Goal: Information Seeking & Learning: Learn about a topic

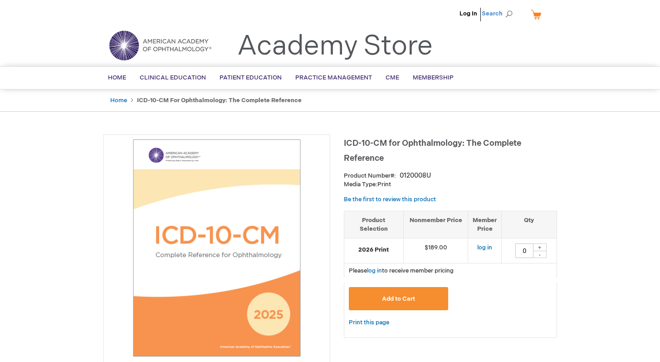
click at [508, 12] on span "Search" at bounding box center [499, 14] width 34 height 18
type input "ICD"
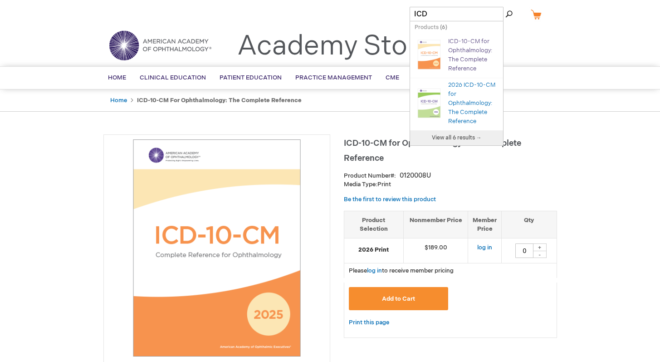
click at [470, 49] on link "ICD-10-CM for Ophthalmology: The Complete Reference" at bounding box center [470, 55] width 44 height 34
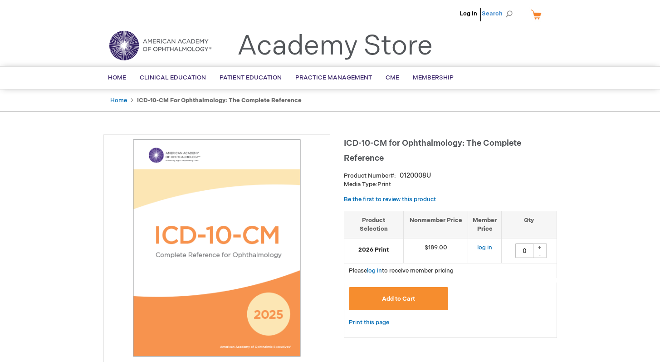
click at [510, 13] on span "Search" at bounding box center [499, 14] width 34 height 18
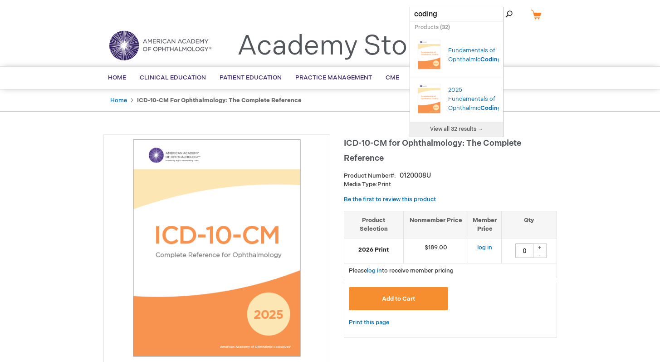
type input "coding"
click at [459, 128] on span "View all 32 results →" at bounding box center [456, 129] width 53 height 7
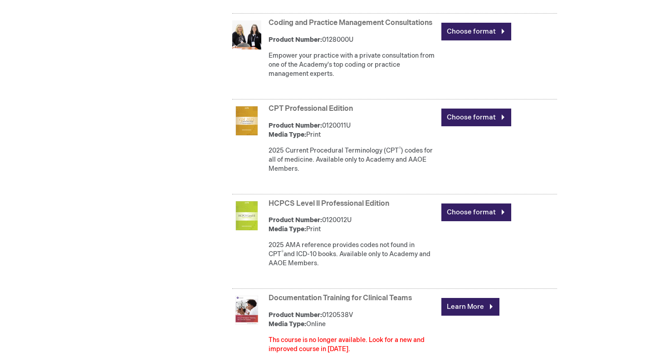
scroll to position [914, 0]
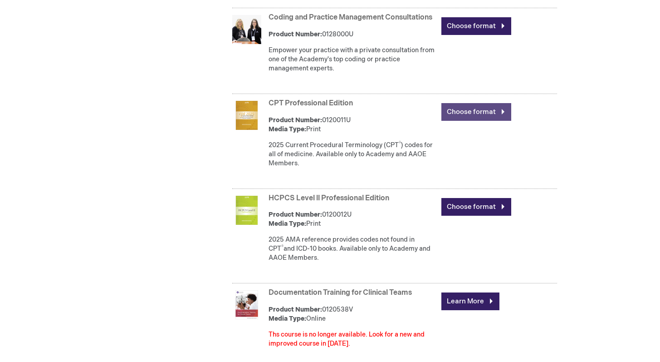
click at [503, 118] on link "Choose format" at bounding box center [477, 112] width 70 height 18
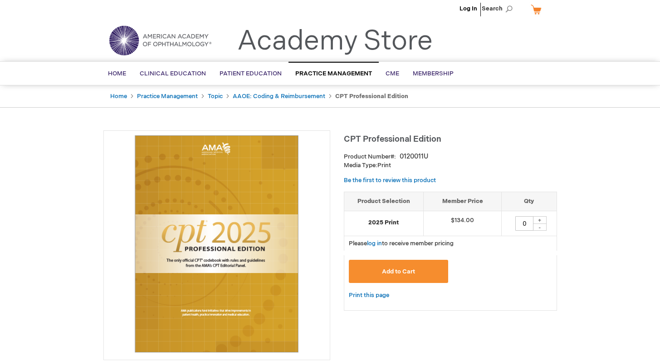
scroll to position [0, 0]
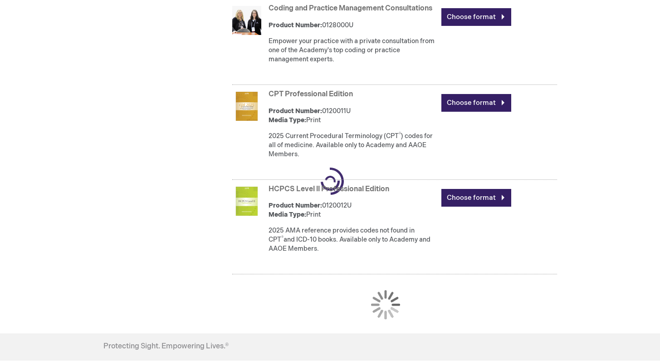
scroll to position [914, 0]
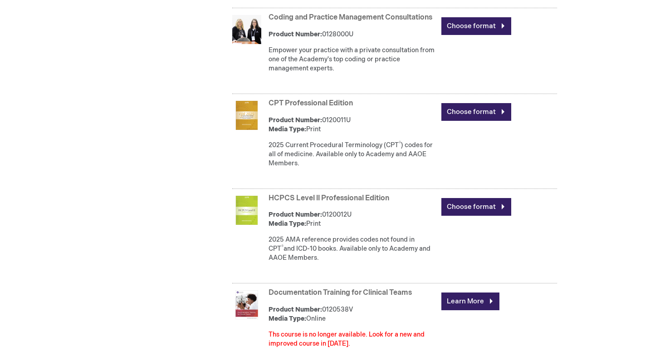
click at [310, 108] on link "CPT Professional Edition" at bounding box center [311, 103] width 84 height 9
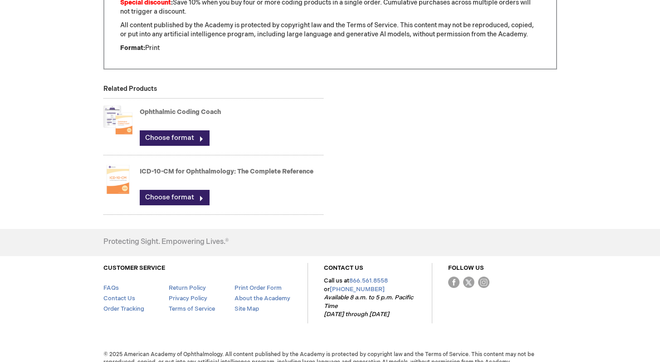
scroll to position [660, 0]
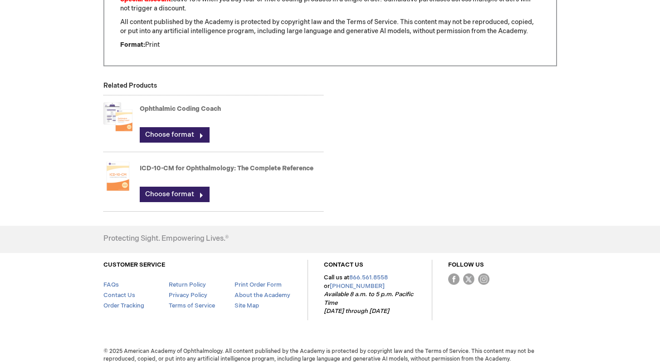
click at [168, 166] on link "ICD-10-CM for Ophthalmology: The Complete Reference" at bounding box center [227, 168] width 174 height 8
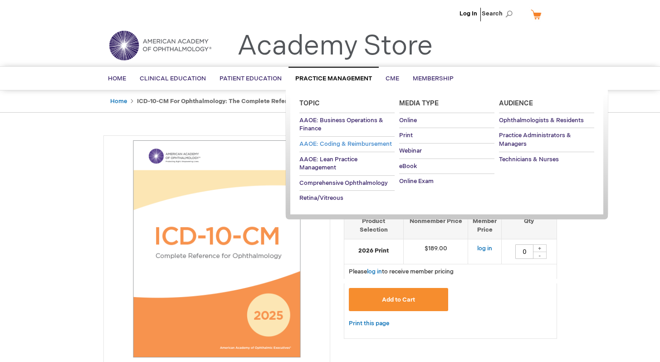
click at [337, 144] on span "AAOE: Coding & Reimbursement" at bounding box center [346, 143] width 93 height 7
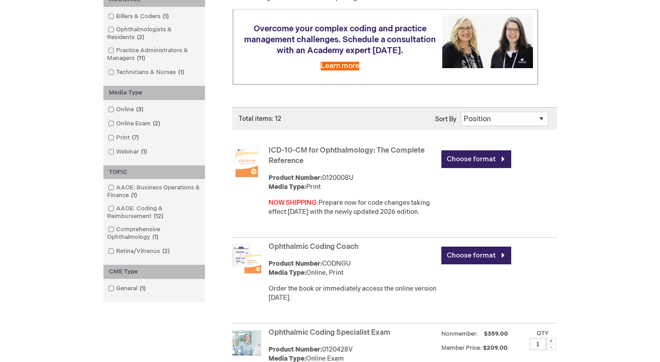
scroll to position [146, 0]
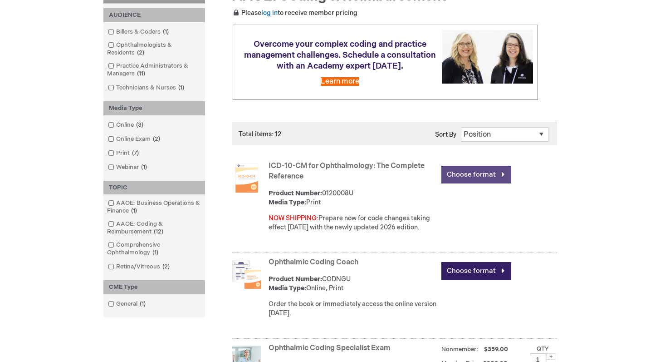
click at [502, 171] on link "Choose format" at bounding box center [477, 175] width 70 height 18
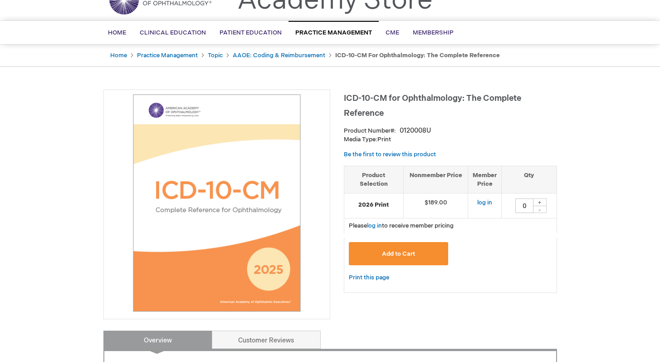
scroll to position [49, 0]
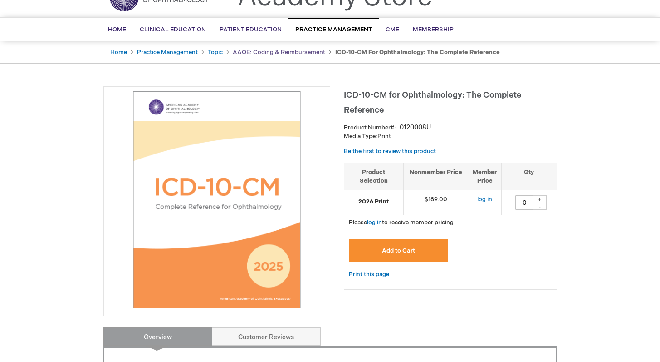
click at [299, 50] on link "AAOE: Coding & Reimbursement" at bounding box center [279, 52] width 93 height 7
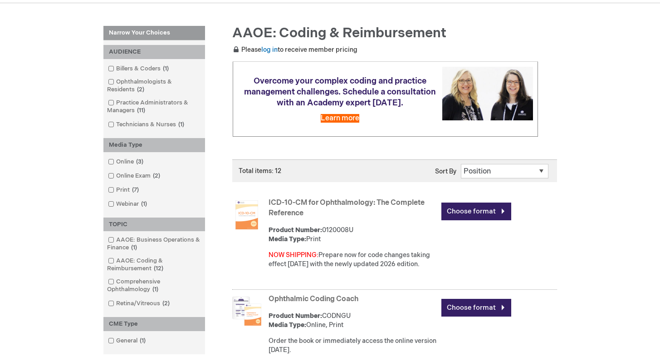
scroll to position [115, 0]
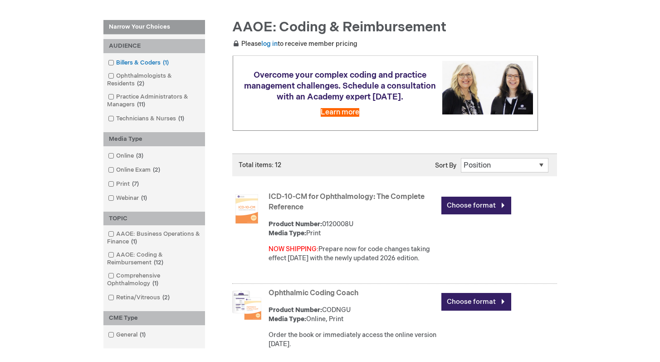
click at [116, 61] on span at bounding box center [116, 62] width 0 height 7
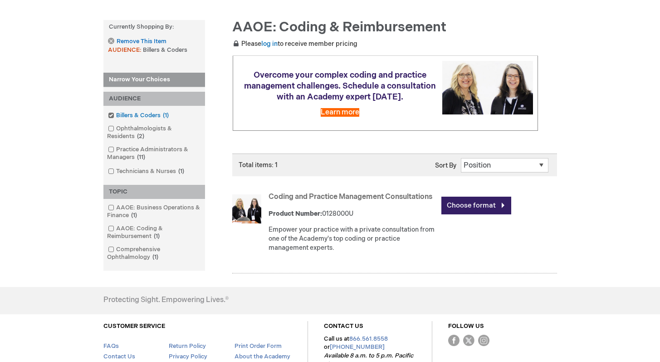
click at [116, 114] on span at bounding box center [116, 115] width 0 height 7
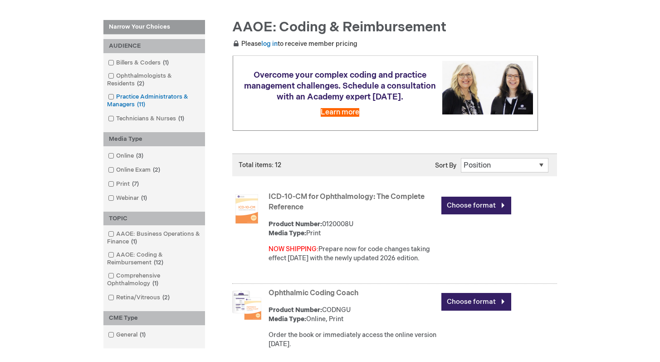
click at [116, 98] on span at bounding box center [116, 96] width 0 height 7
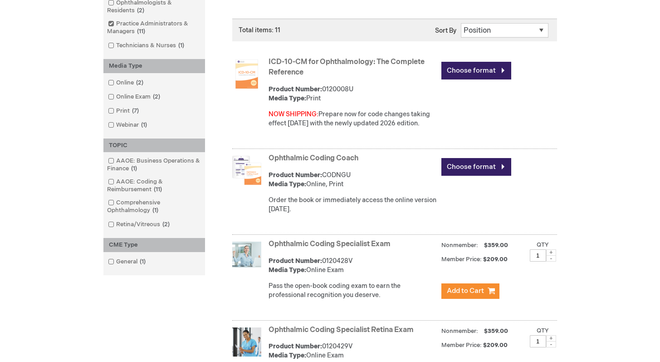
scroll to position [254, 0]
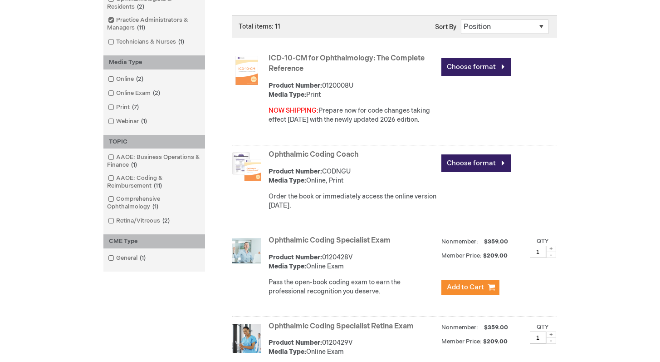
click at [322, 153] on link "Ophthalmic Coding Coach" at bounding box center [314, 154] width 90 height 9
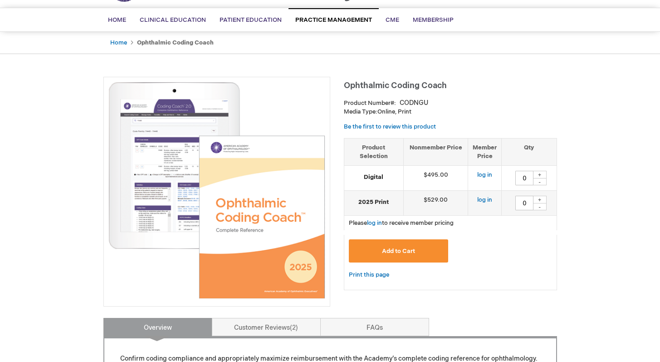
scroll to position [59, 0]
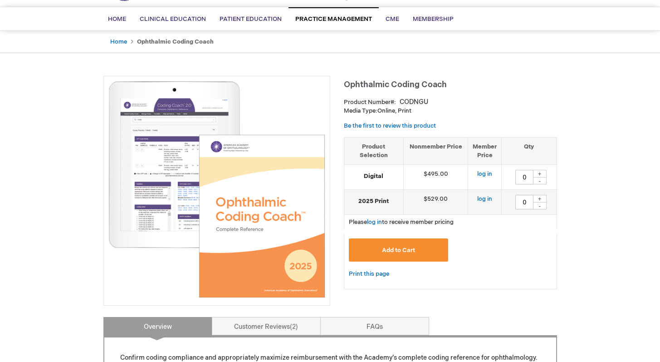
click at [290, 169] on img at bounding box center [216, 189] width 217 height 217
click at [276, 325] on link "Customer Reviews 2" at bounding box center [266, 326] width 109 height 18
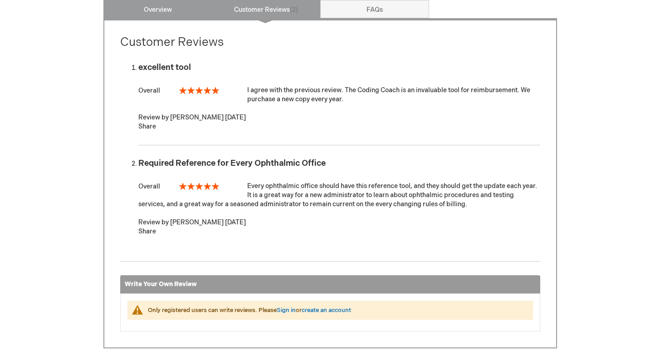
click at [189, 9] on link "Overview" at bounding box center [157, 9] width 109 height 18
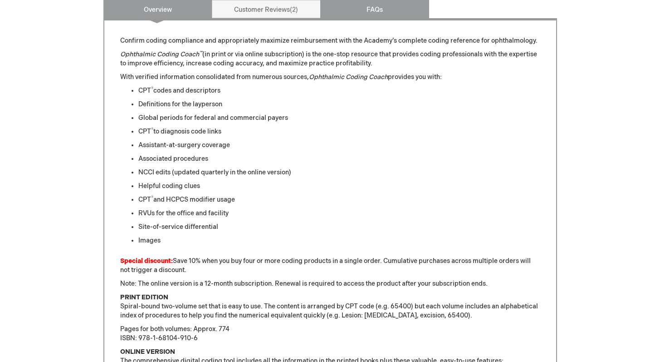
click at [398, 7] on link "FAQs" at bounding box center [374, 9] width 109 height 18
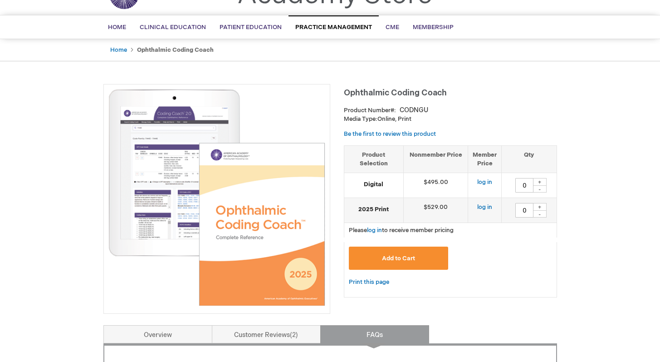
scroll to position [25, 0]
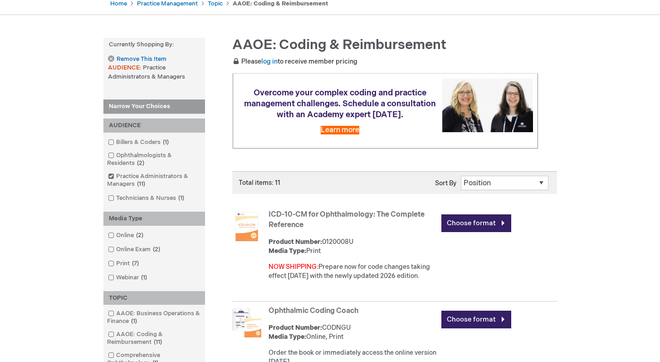
scroll to position [94, 0]
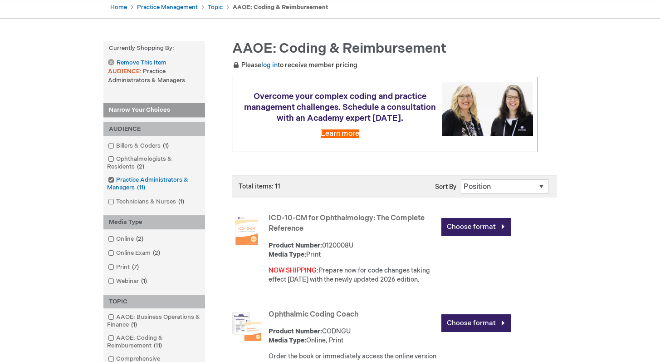
click at [116, 179] on span at bounding box center [116, 179] width 0 height 7
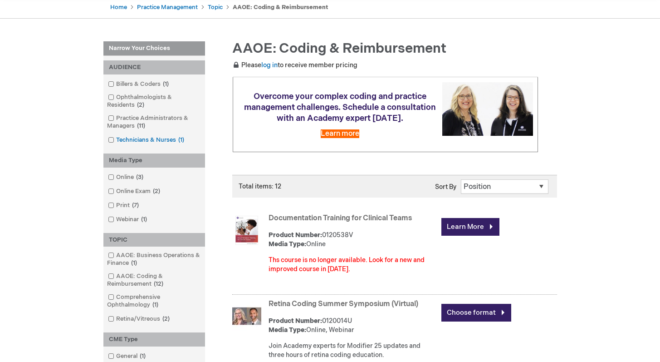
click at [139, 138] on link "Technicians & Nurses 1 item" at bounding box center [147, 140] width 82 height 9
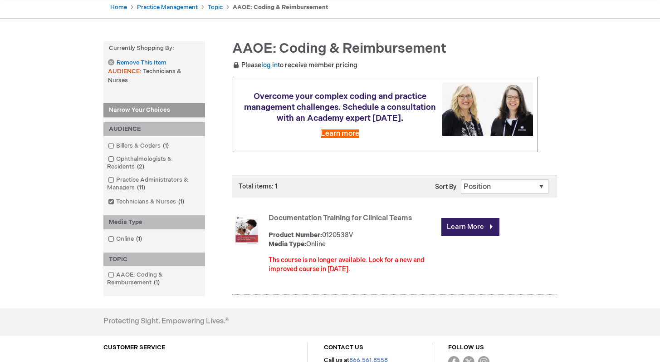
click at [139, 138] on div "Billers & Coders 1 item Ophthalmologists & Residents 2 items Practice Administr…" at bounding box center [154, 175] width 102 height 79
click at [116, 200] on span at bounding box center [116, 201] width 0 height 7
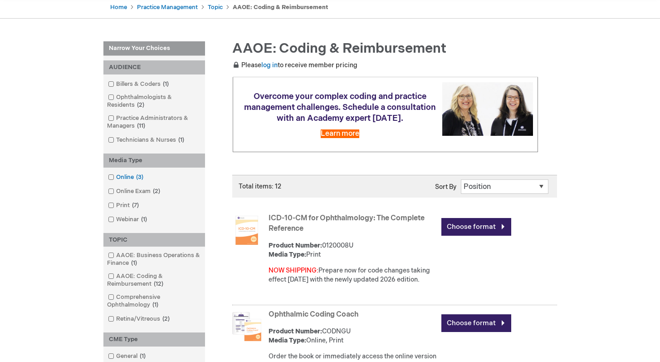
click at [130, 176] on link "Online 3 items" at bounding box center [126, 177] width 41 height 9
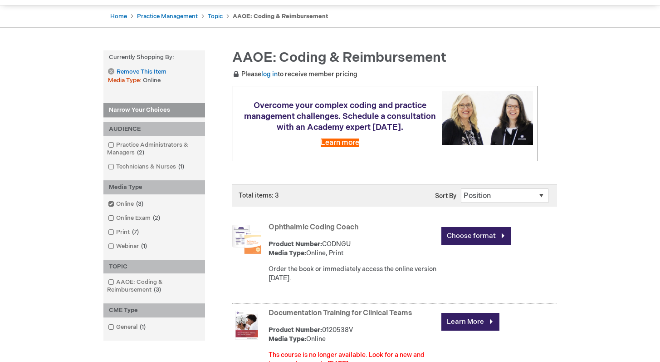
scroll to position [73, 0]
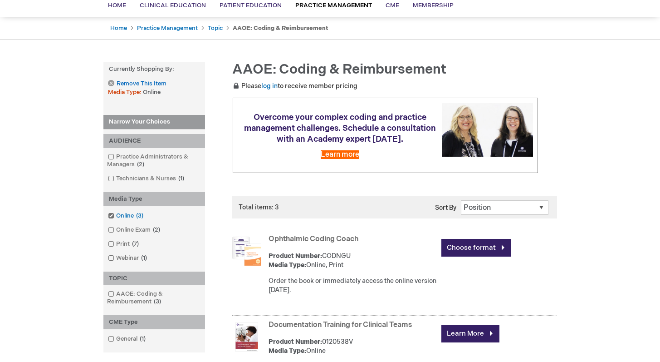
click at [116, 216] on span at bounding box center [116, 215] width 0 height 7
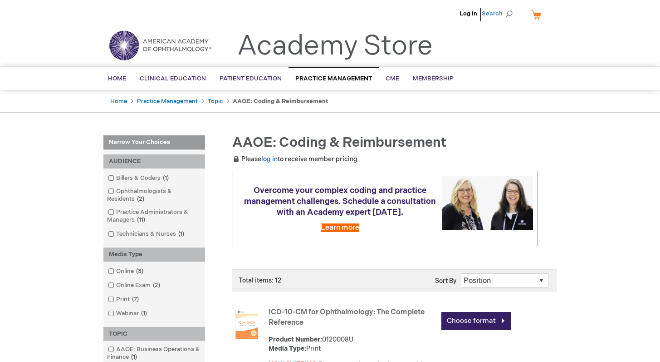
click at [511, 12] on span "Search" at bounding box center [499, 14] width 34 height 18
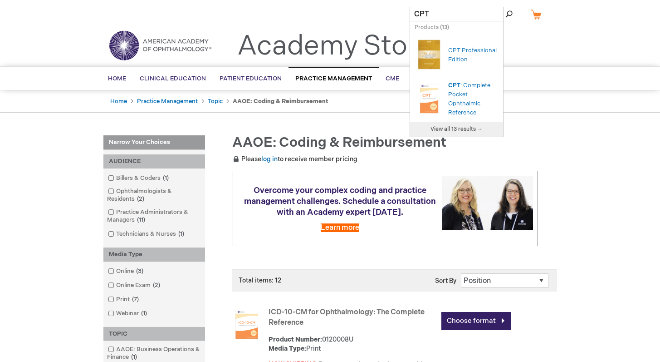
type input "CPT"
click at [454, 127] on span "View all 13 results →" at bounding box center [457, 129] width 52 height 7
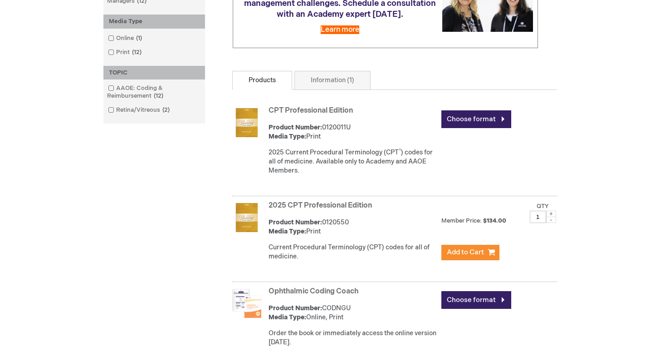
scroll to position [202, 0]
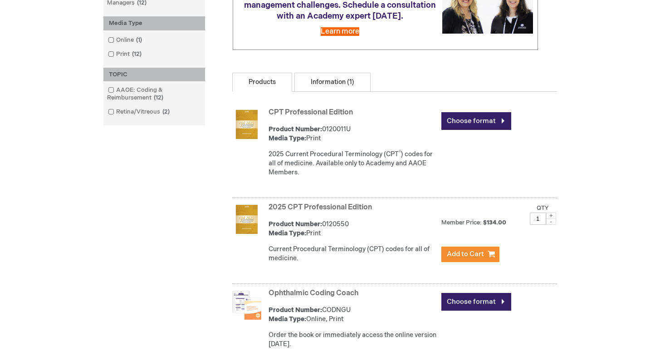
click at [345, 79] on link "Information (1)" at bounding box center [333, 82] width 76 height 19
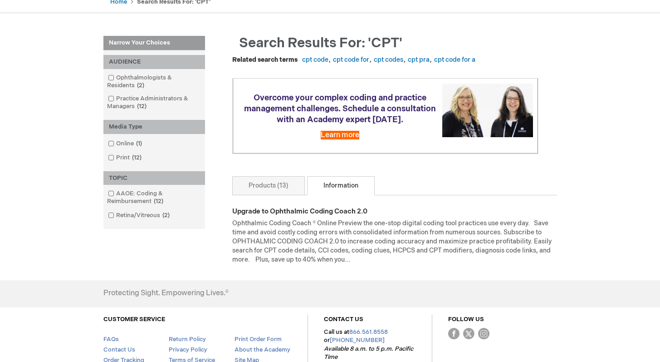
scroll to position [99, 0]
click at [274, 193] on link "Products (13)" at bounding box center [268, 185] width 73 height 19
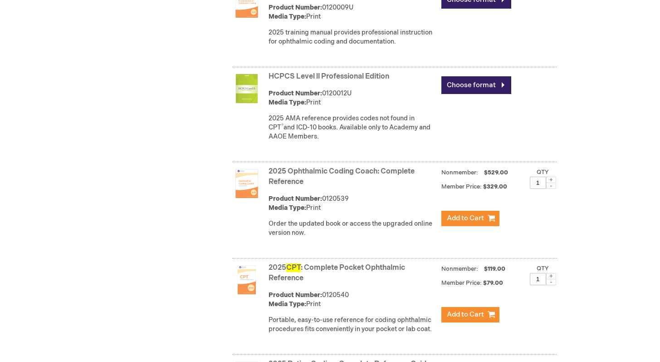
scroll to position [774, 0]
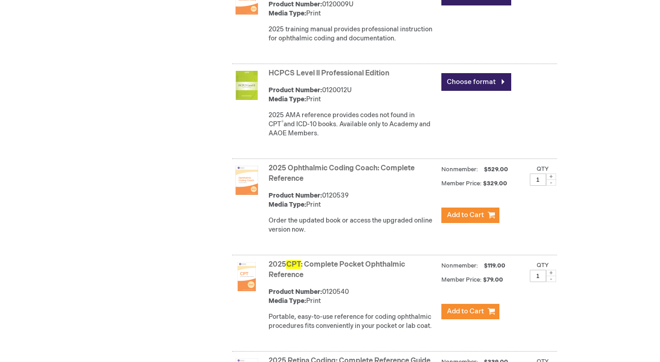
click at [365, 168] on link "2025 Ophthalmic Coding Coach: Complete Reference" at bounding box center [342, 173] width 146 height 19
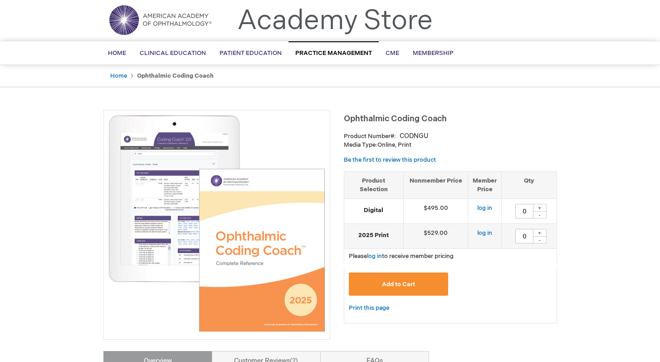
scroll to position [25, 0]
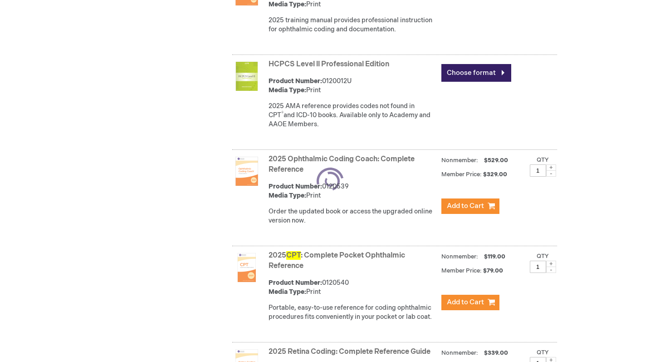
scroll to position [774, 0]
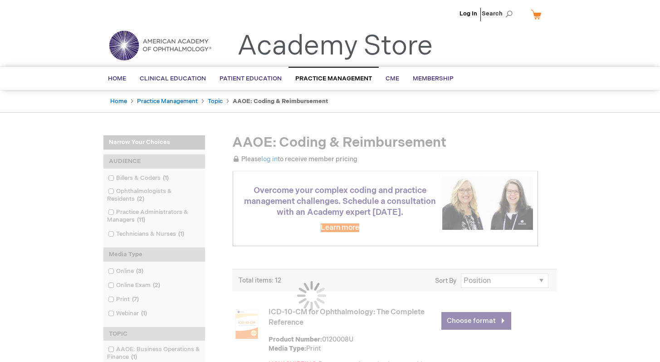
scroll to position [73, 0]
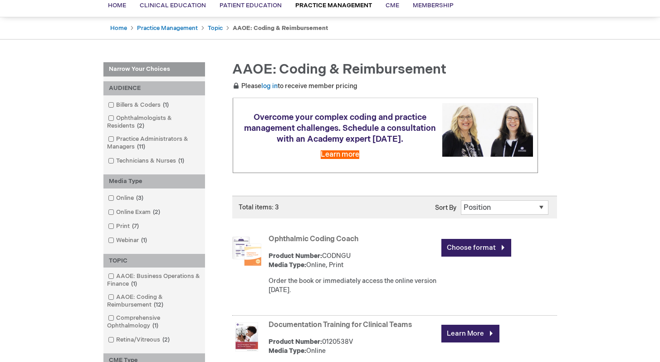
scroll to position [94, 0]
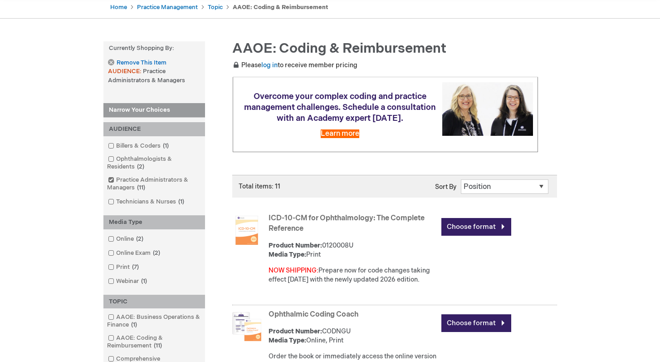
scroll to position [115, 0]
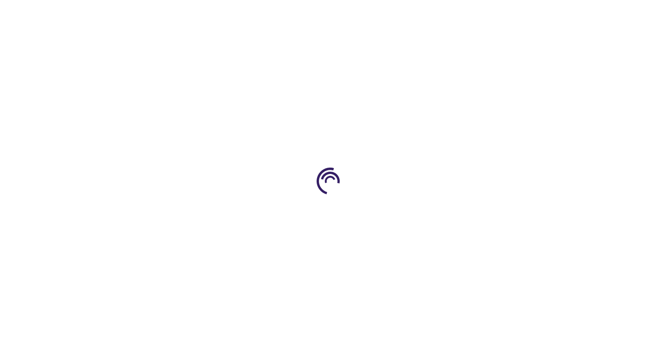
scroll to position [914, 0]
